Goal: Task Accomplishment & Management: Complete application form

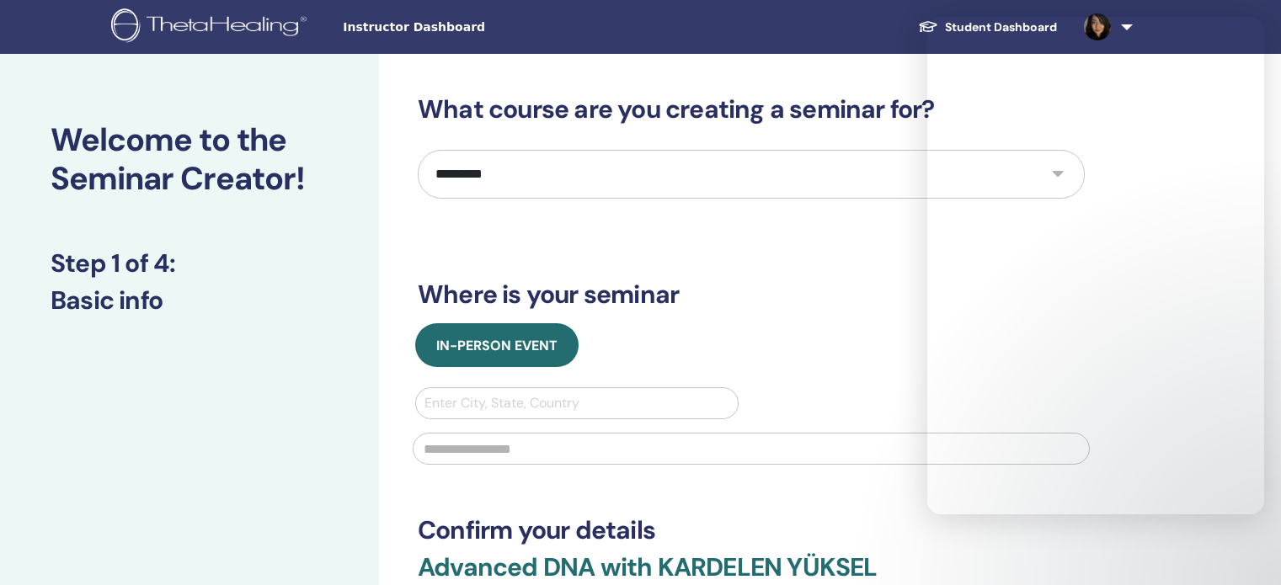
select select "*"
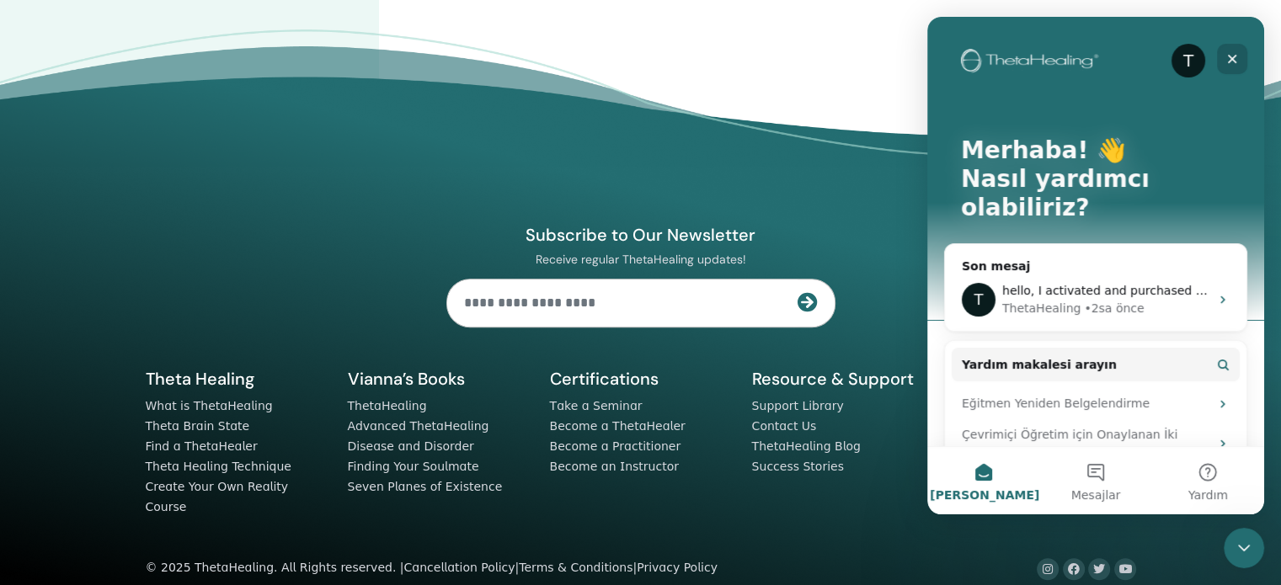
click at [1237, 56] on icon "Kapat" at bounding box center [1231, 58] width 13 height 13
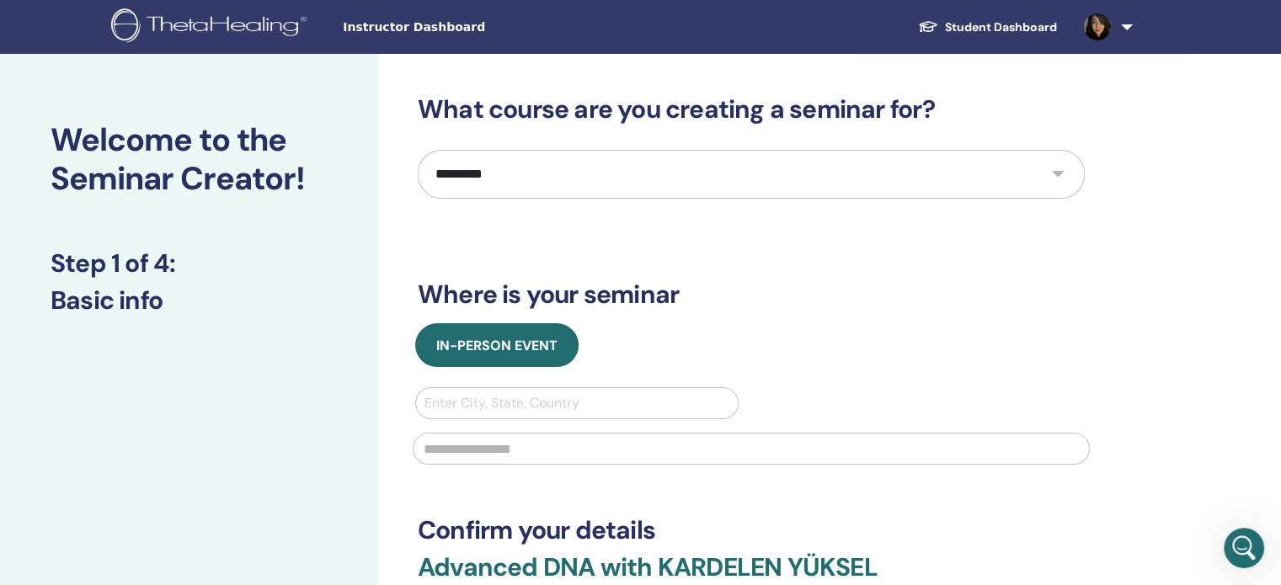
click at [404, 23] on span "Instructor Dashboard" at bounding box center [469, 28] width 253 height 18
click at [211, 19] on img at bounding box center [211, 27] width 201 height 38
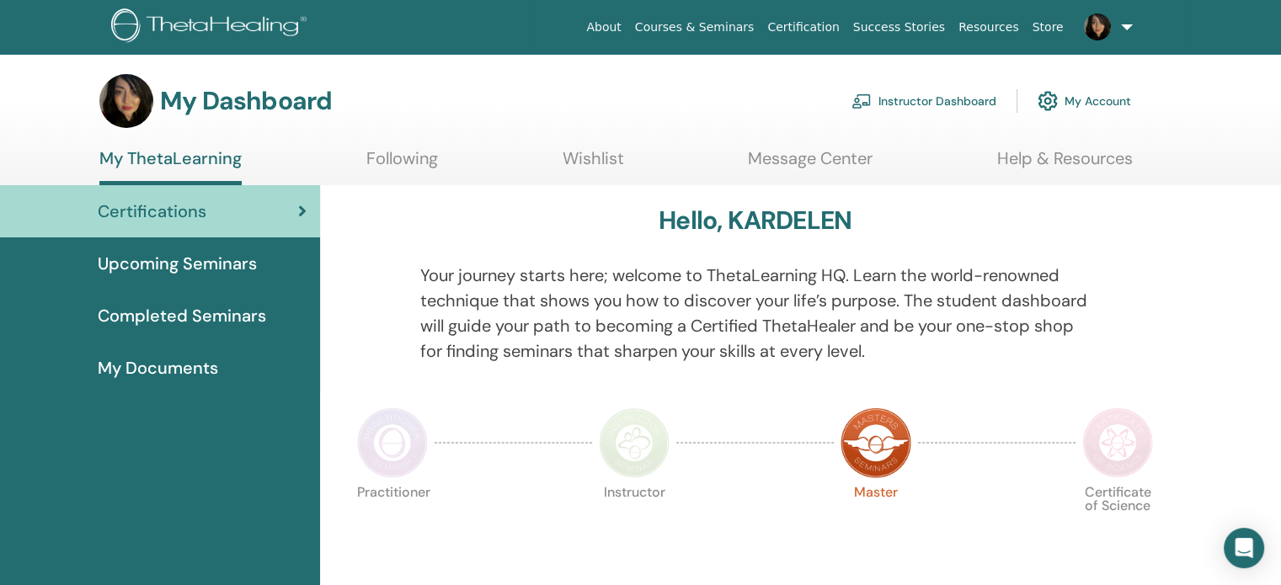
click at [950, 101] on link "Instructor Dashboard" at bounding box center [923, 101] width 145 height 37
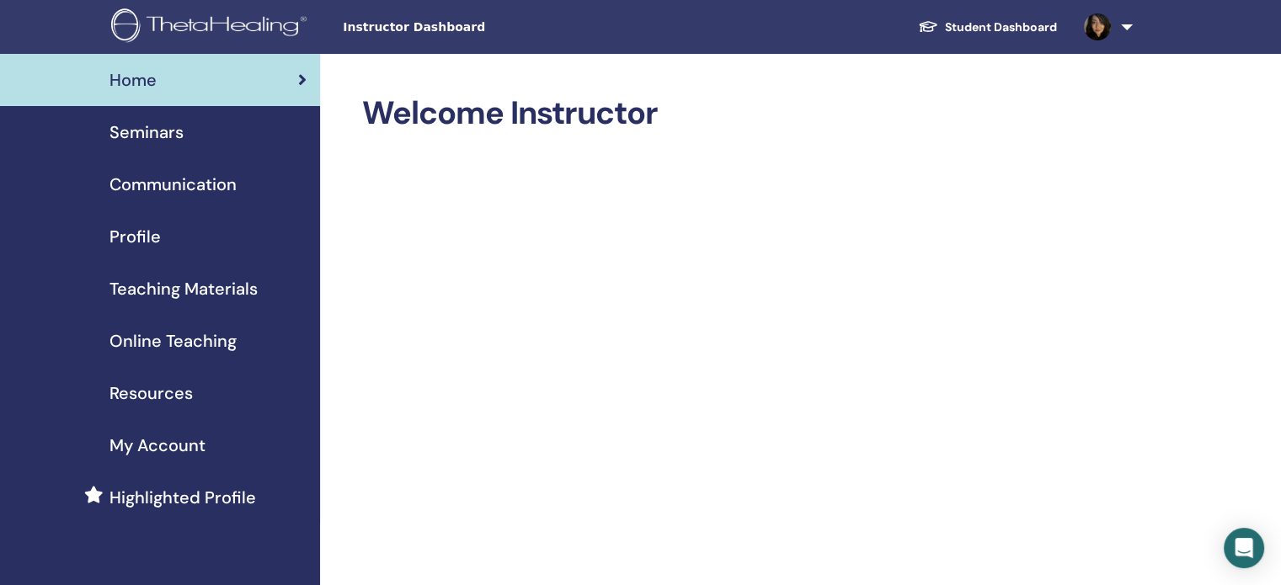
click at [178, 292] on span "Teaching Materials" at bounding box center [183, 288] width 148 height 25
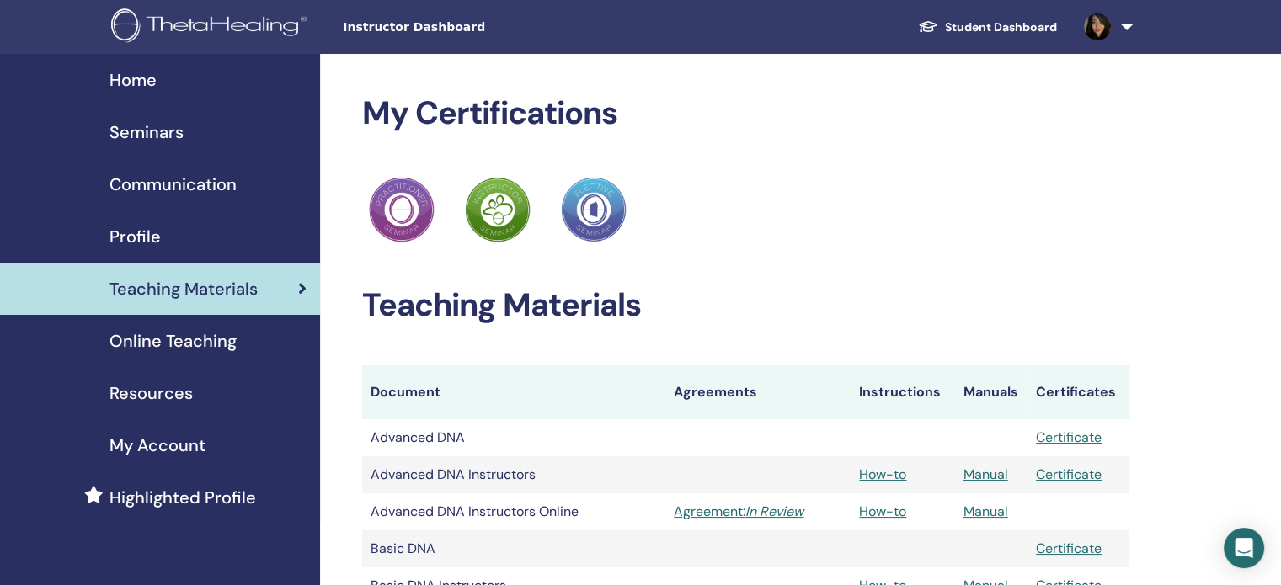
click at [148, 389] on span "Resources" at bounding box center [150, 393] width 83 height 25
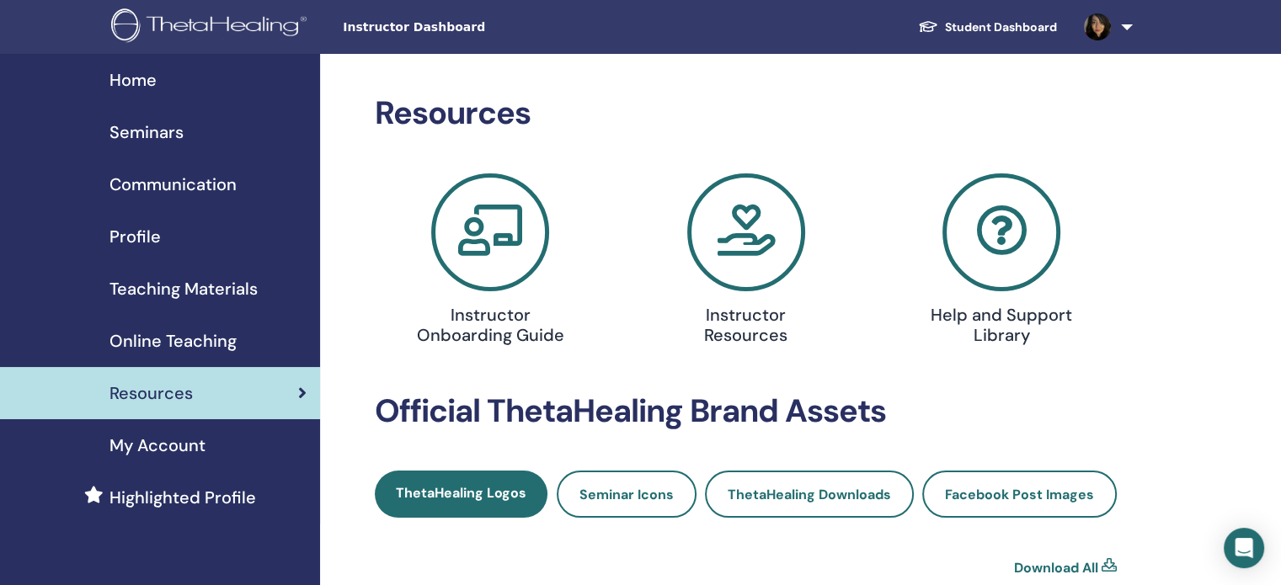
click at [745, 255] on icon at bounding box center [746, 232] width 118 height 118
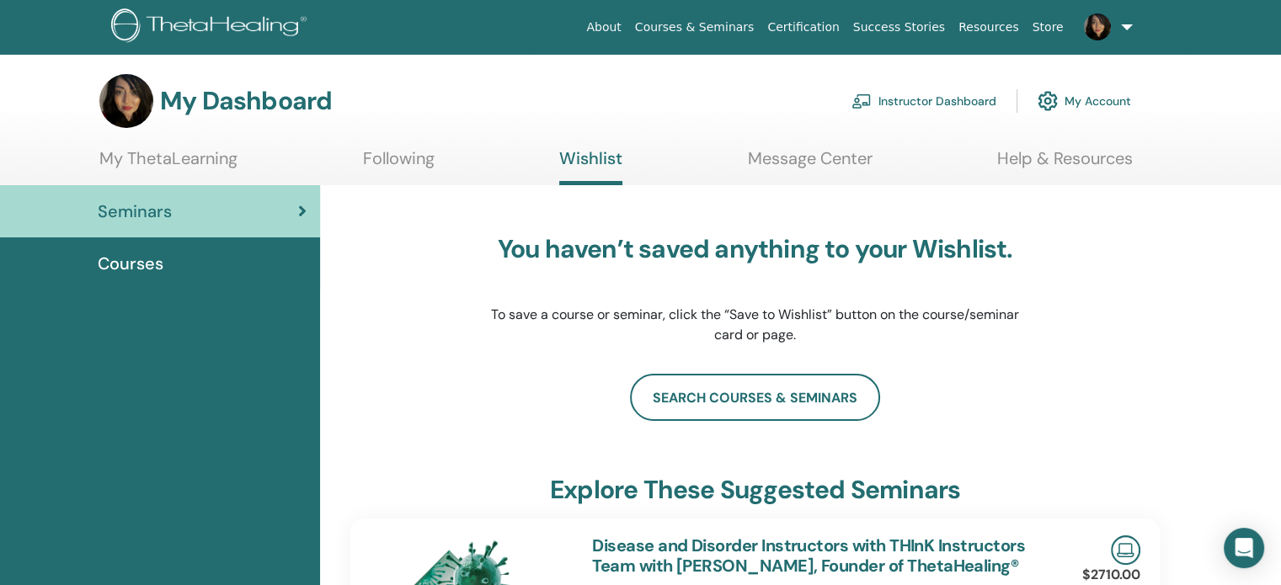
click at [889, 97] on link "Instructor Dashboard" at bounding box center [923, 101] width 145 height 37
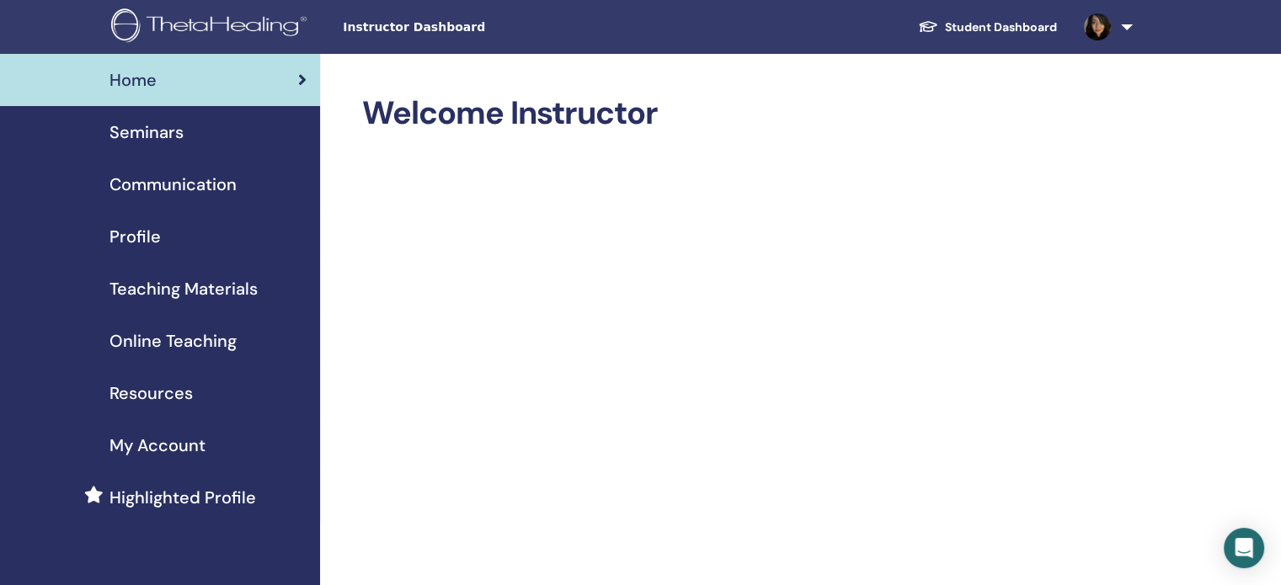
click at [170, 398] on span "Resources" at bounding box center [150, 393] width 83 height 25
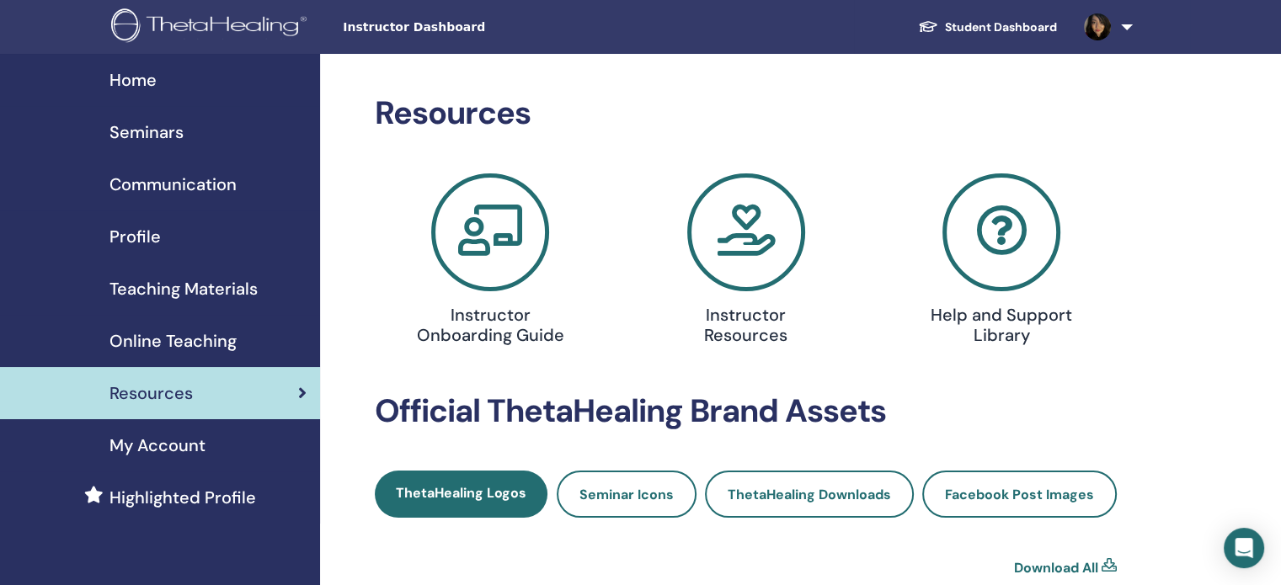
click at [729, 246] on icon at bounding box center [746, 232] width 118 height 118
click at [236, 288] on span "Teaching Materials" at bounding box center [183, 288] width 148 height 25
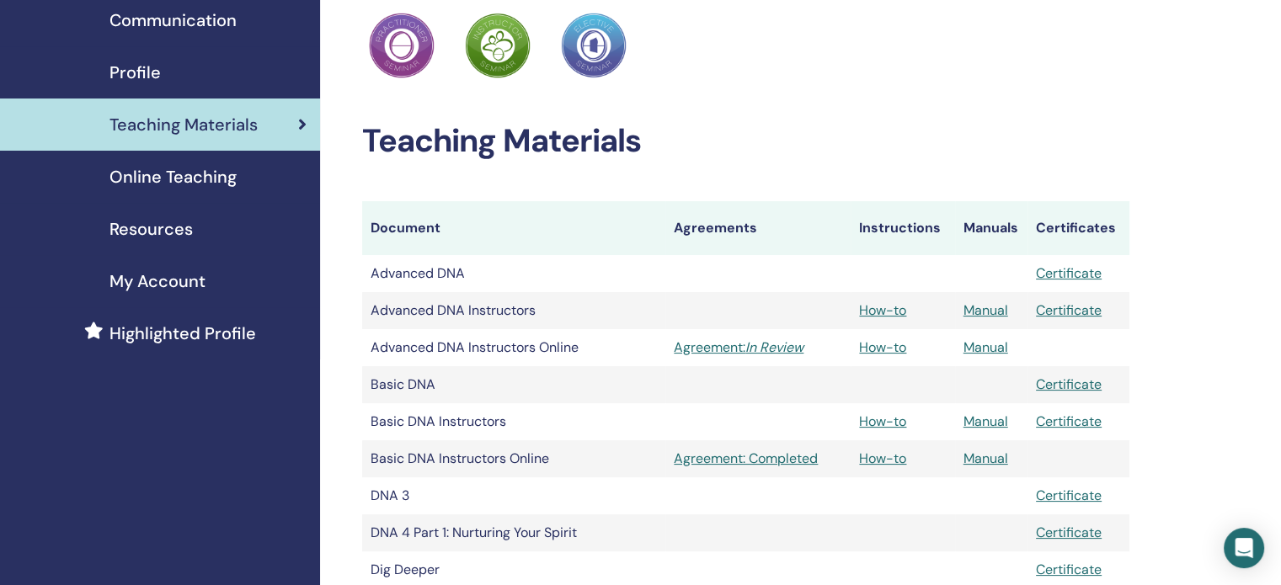
scroll to position [168, 0]
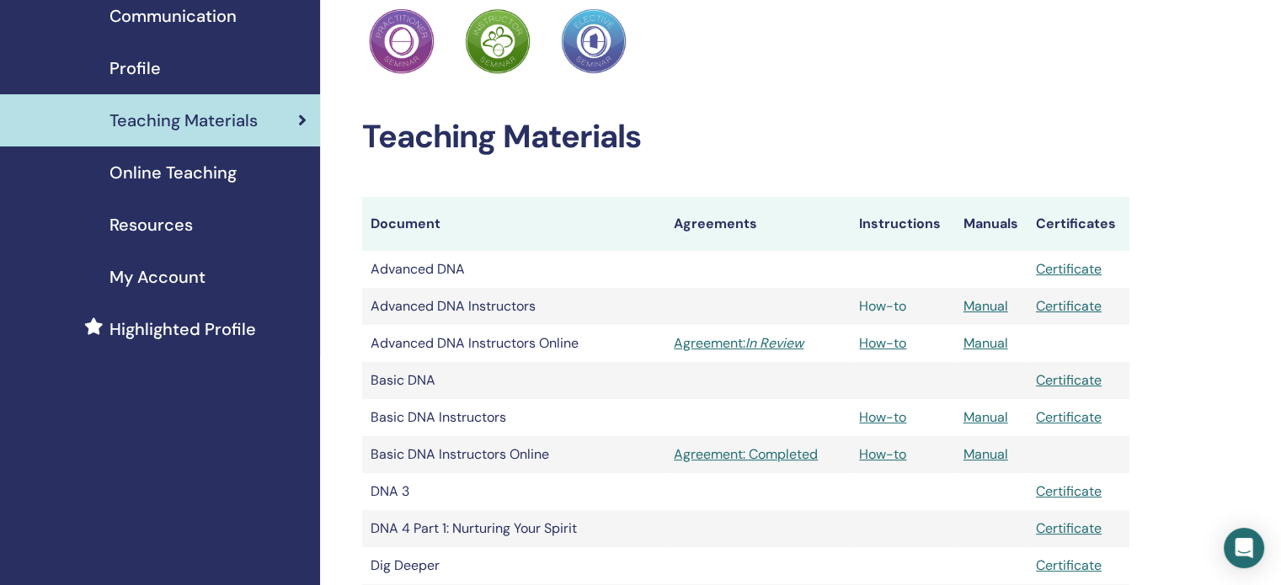
click at [883, 308] on link "How-to" at bounding box center [882, 306] width 47 height 18
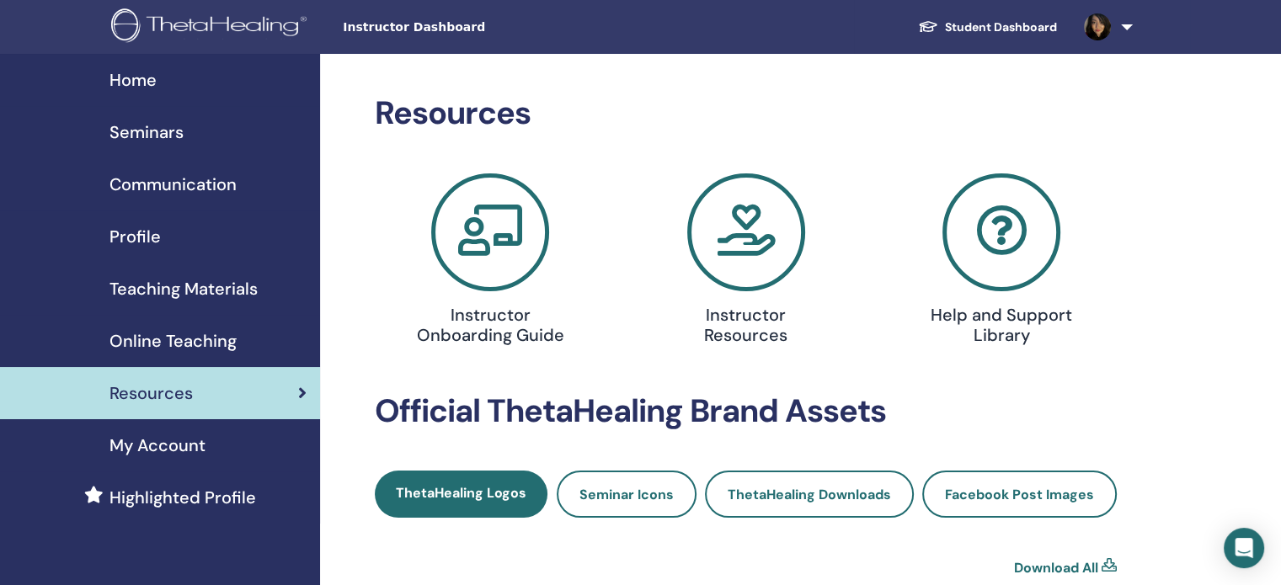
click at [174, 128] on span "Seminars" at bounding box center [146, 132] width 74 height 25
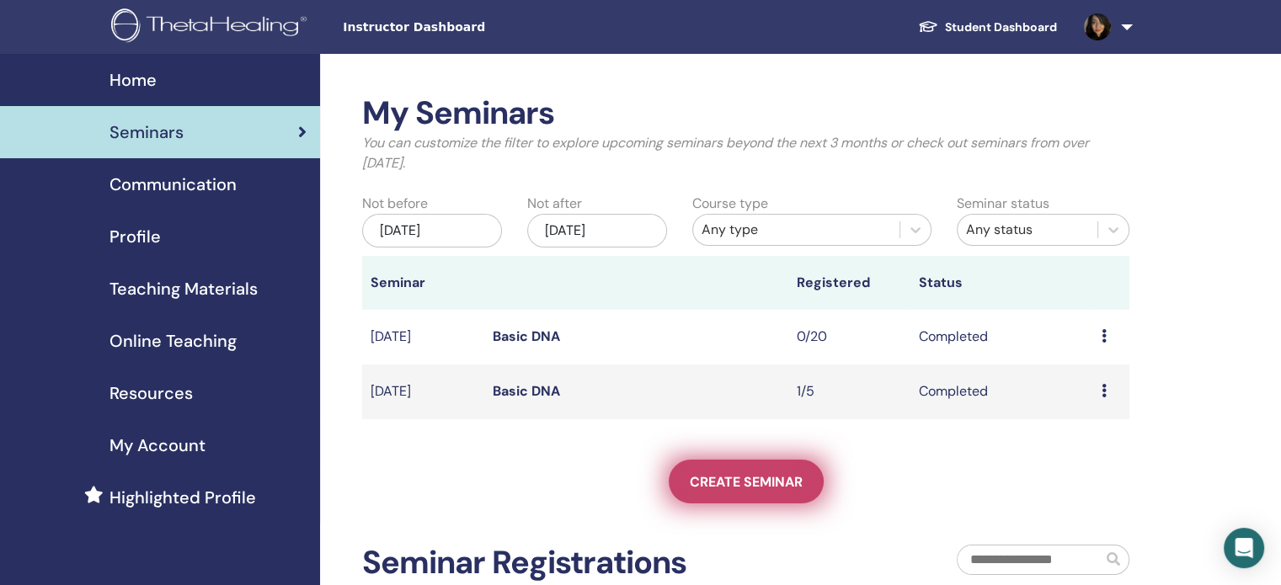
click at [719, 478] on span "Create seminar" at bounding box center [746, 482] width 113 height 18
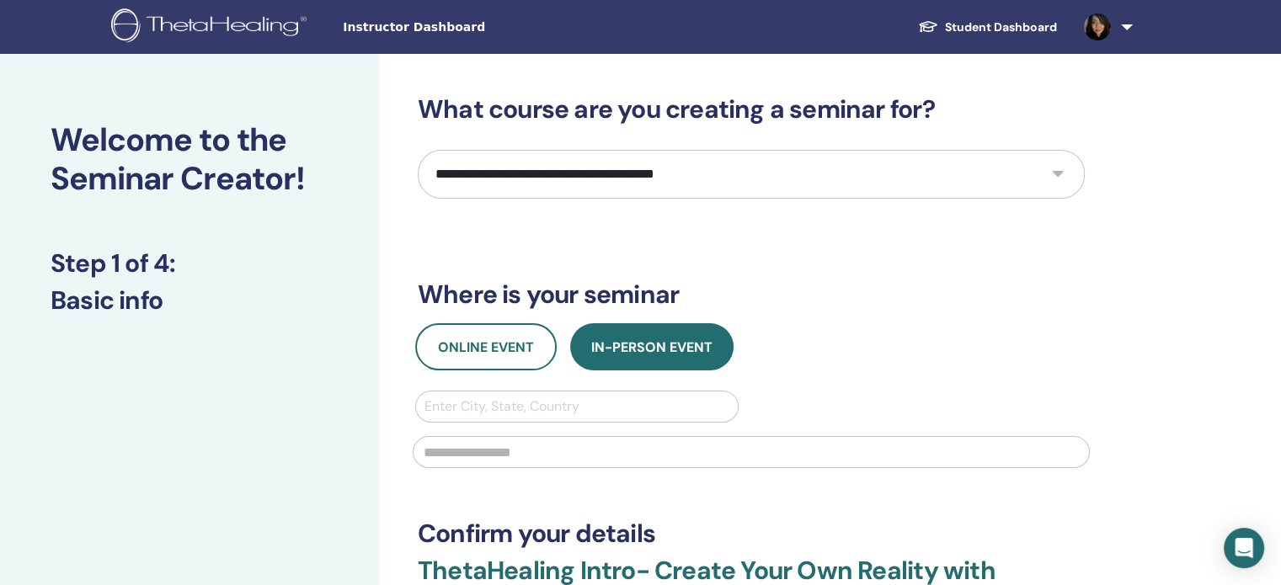
click at [619, 176] on select "**********" at bounding box center [751, 174] width 667 height 49
select select "*"
click at [418, 150] on select "**********" at bounding box center [751, 174] width 667 height 49
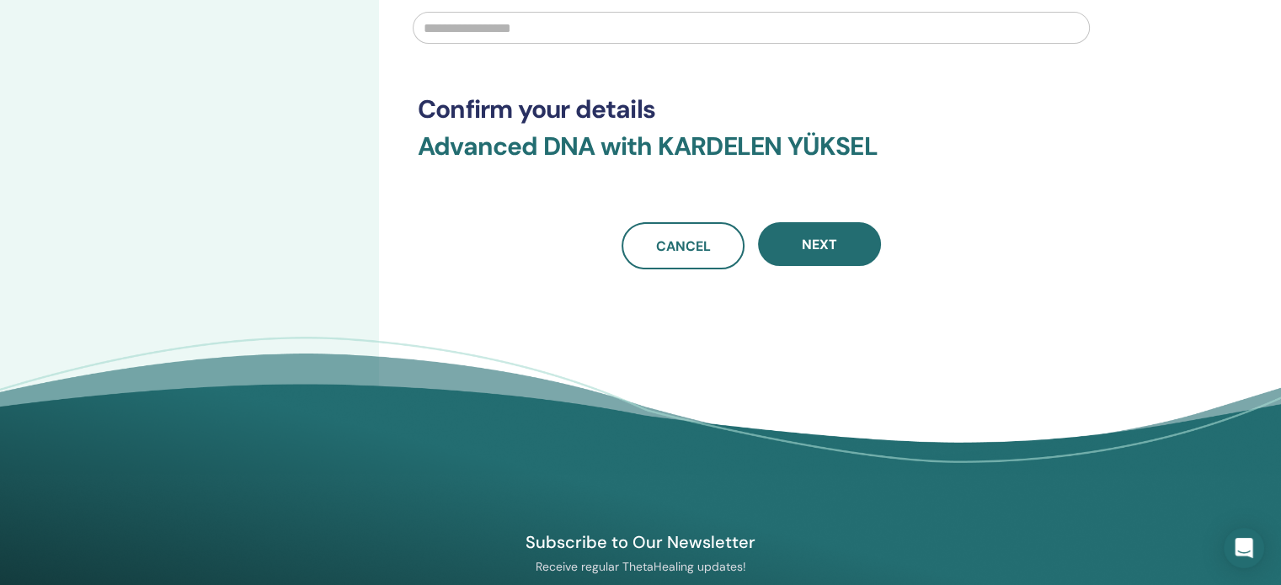
scroll to position [729, 0]
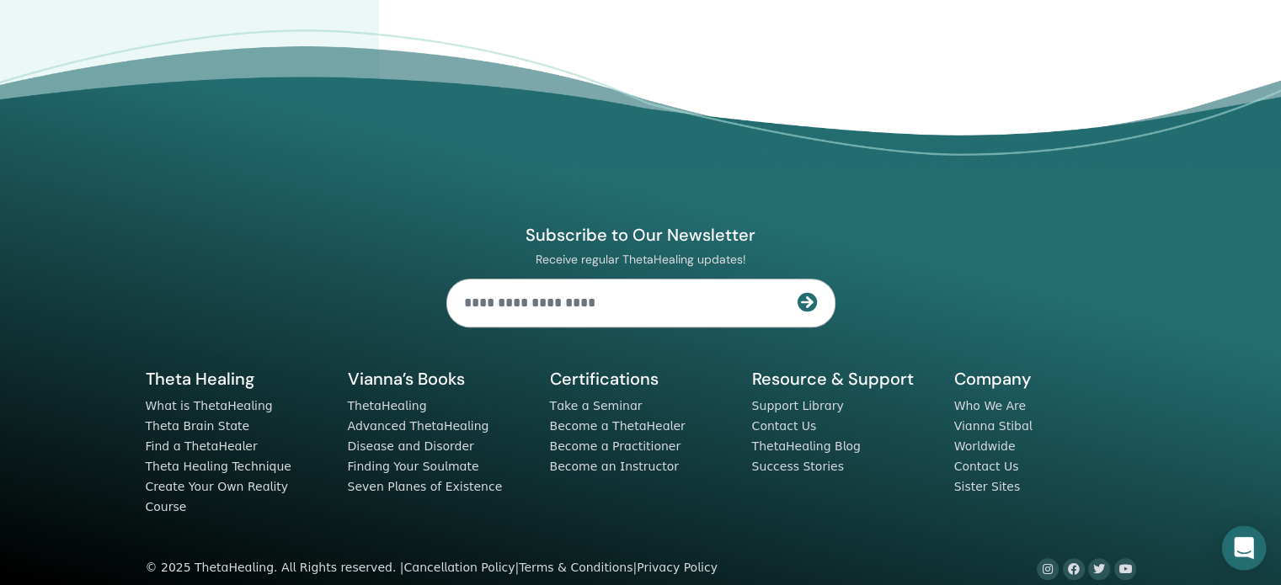
click at [1246, 556] on icon "Open Intercom Messenger" at bounding box center [1244, 548] width 22 height 22
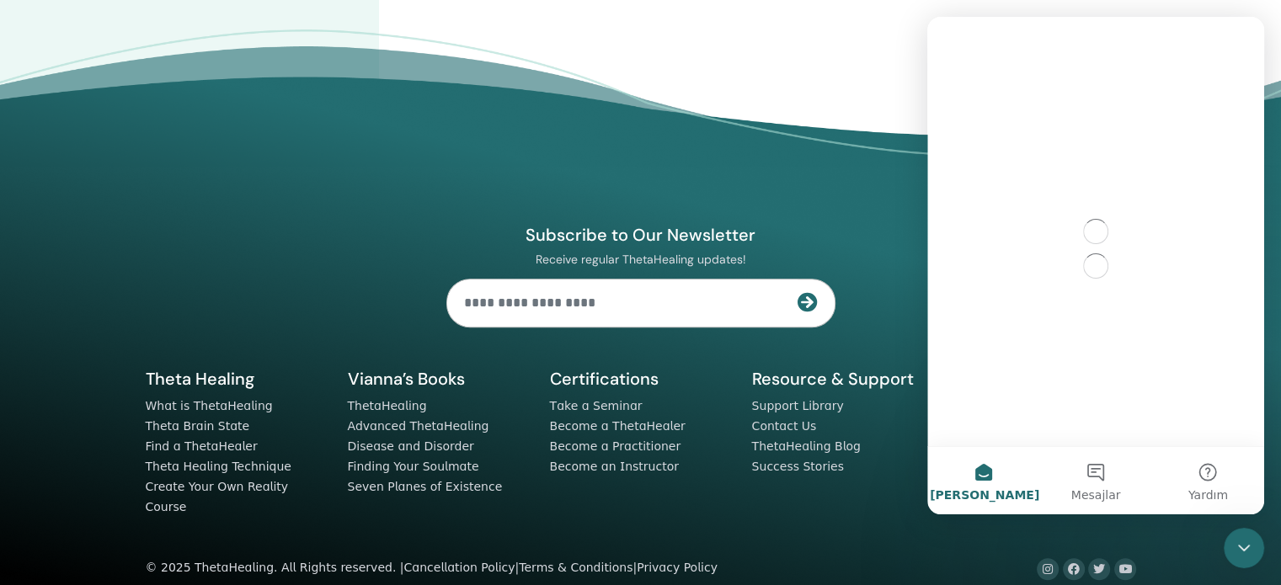
scroll to position [0, 0]
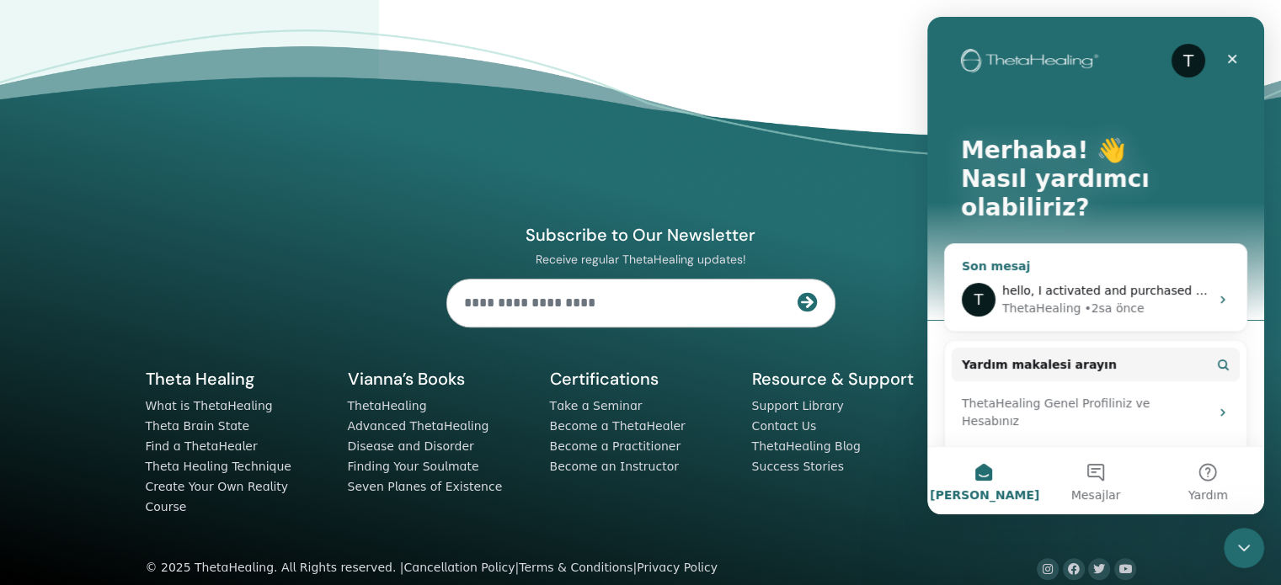
click at [1084, 300] on div "• 2sa önce" at bounding box center [1114, 309] width 60 height 18
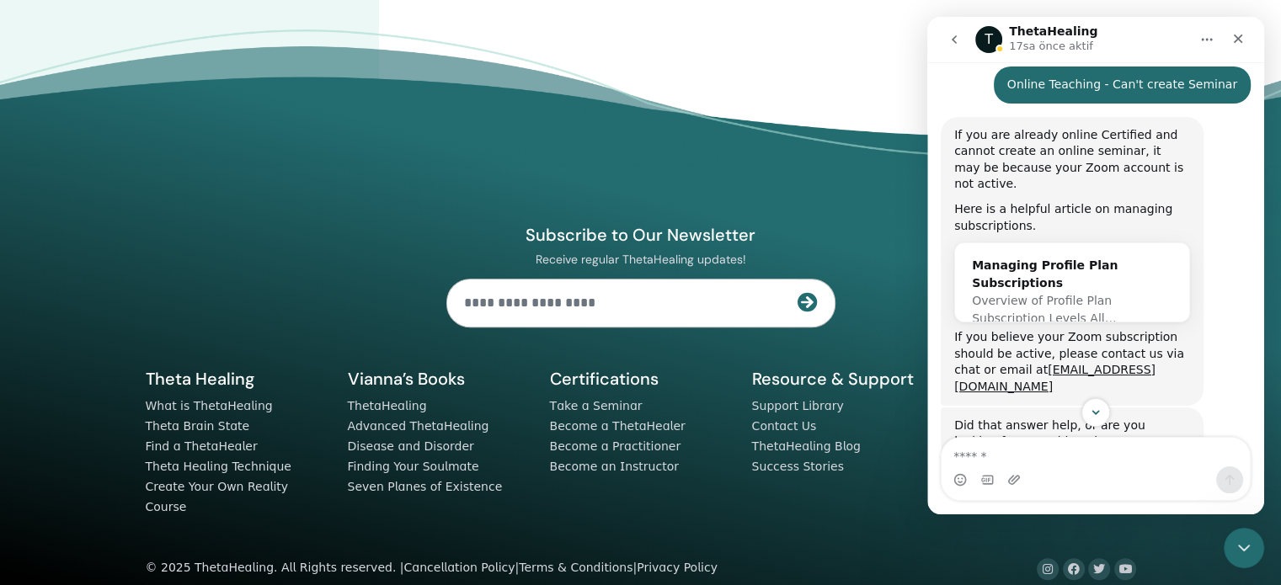
scroll to position [237, 0]
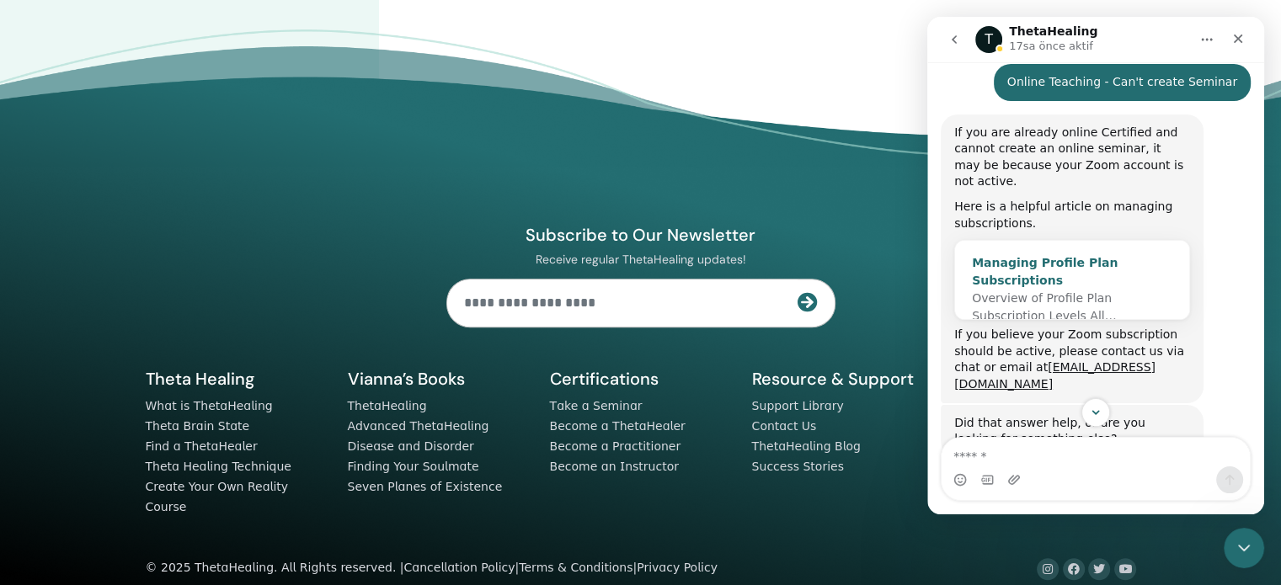
click at [1023, 254] on div "Managing Profile Plan Subscriptions" at bounding box center [1072, 271] width 200 height 35
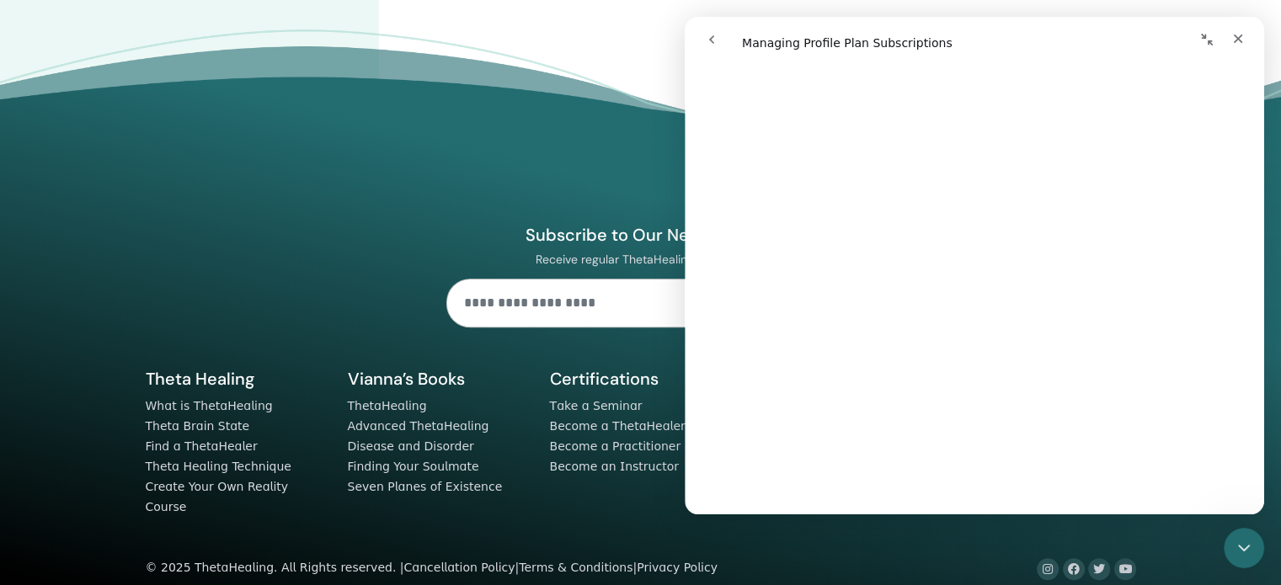
scroll to position [0, 0]
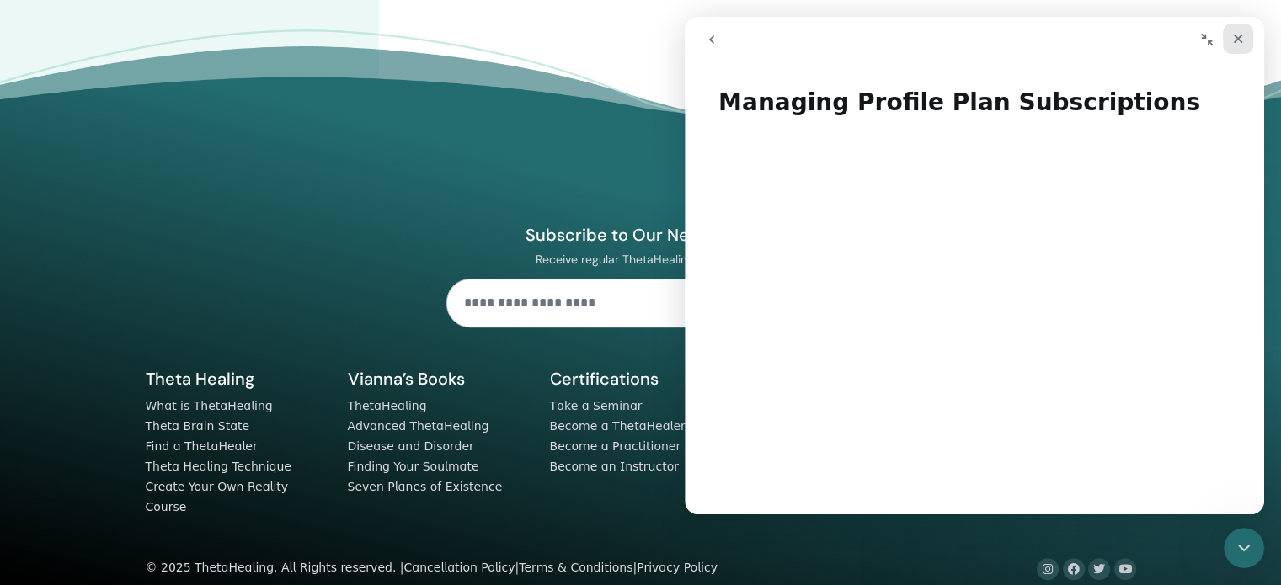
click at [1238, 38] on icon "Kapat" at bounding box center [1238, 39] width 9 height 9
